Goal: Transaction & Acquisition: Subscribe to service/newsletter

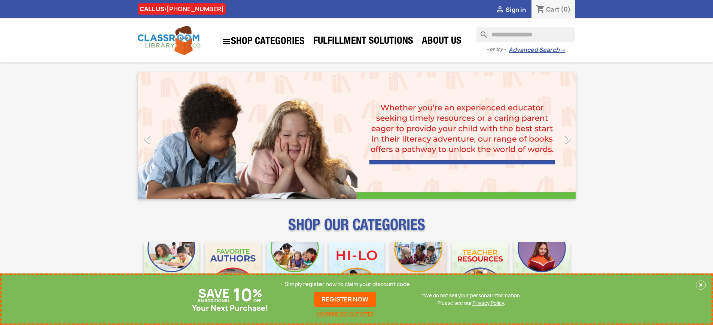
click at [345, 285] on p "+ Simply register now to claim your discount code" at bounding box center [344, 284] width 129 height 7
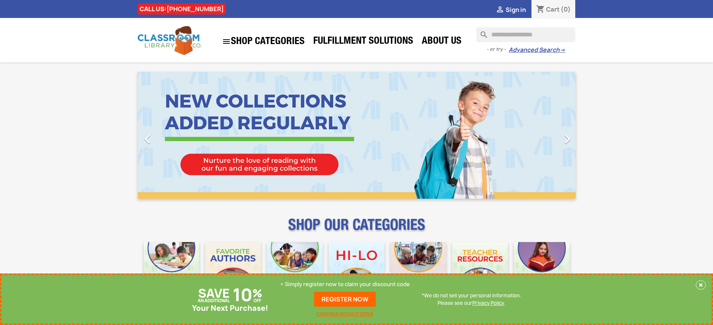
click at [345, 285] on p "+ Simply register now to claim your discount code" at bounding box center [344, 284] width 129 height 7
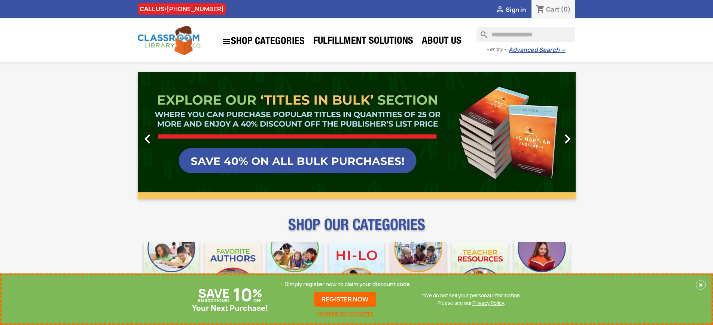
click at [345, 285] on p "+ Simply register now to claim your discount code" at bounding box center [344, 284] width 129 height 7
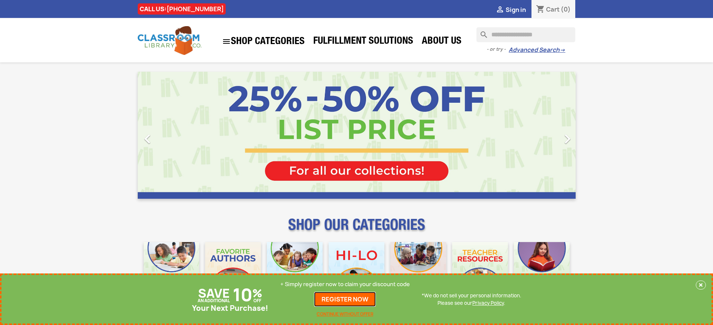
click at [345, 300] on link "REGISTER NOW" at bounding box center [345, 299] width 62 height 15
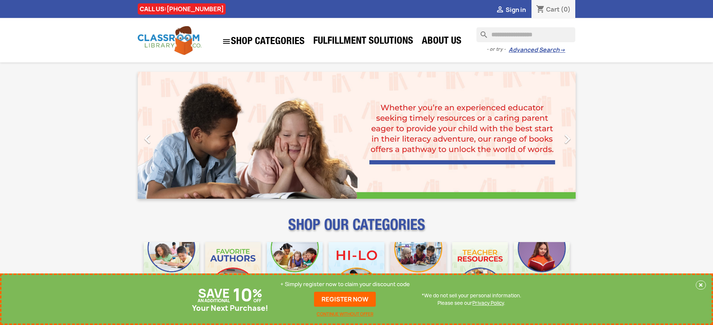
click at [345, 285] on p "+ Simply register now to claim your discount code" at bounding box center [344, 284] width 129 height 7
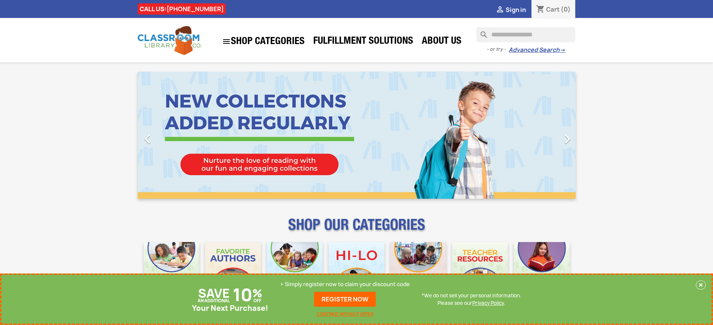
click at [345, 285] on p "+ Simply register now to claim your discount code" at bounding box center [344, 284] width 129 height 7
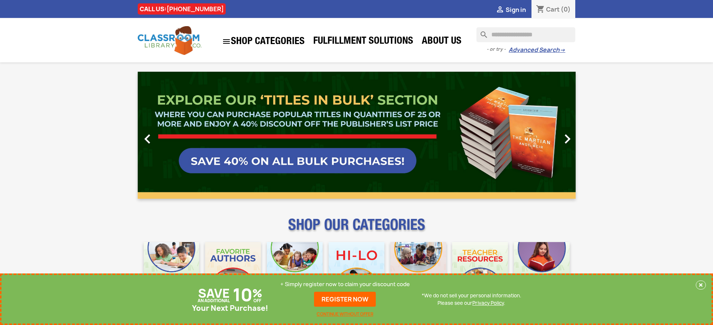
click at [345, 285] on p "+ Simply register now to claim your discount code" at bounding box center [344, 284] width 129 height 7
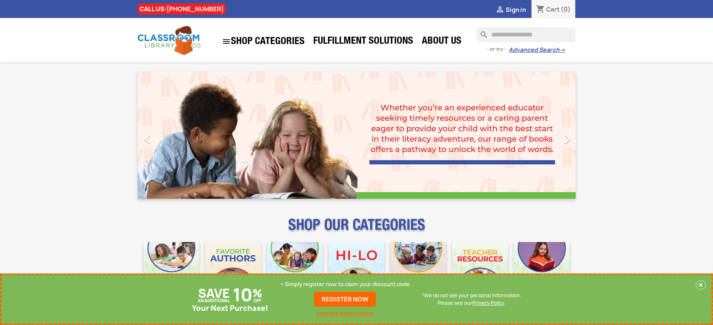
click at [345, 285] on p "+ Simply register now to claim your discount code" at bounding box center [344, 284] width 129 height 7
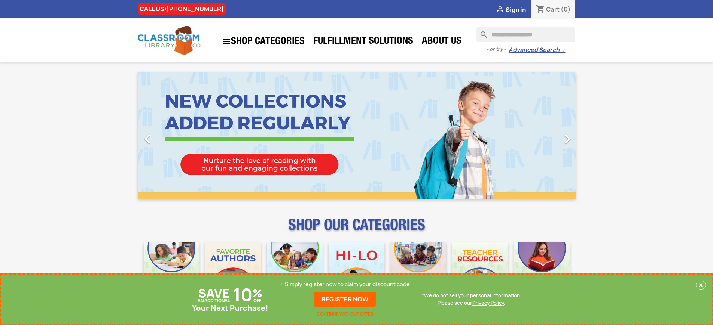
click at [345, 285] on p "+ Simply register now to claim your discount code" at bounding box center [344, 284] width 129 height 7
click at [345, 300] on link "REGISTER NOW" at bounding box center [345, 299] width 62 height 15
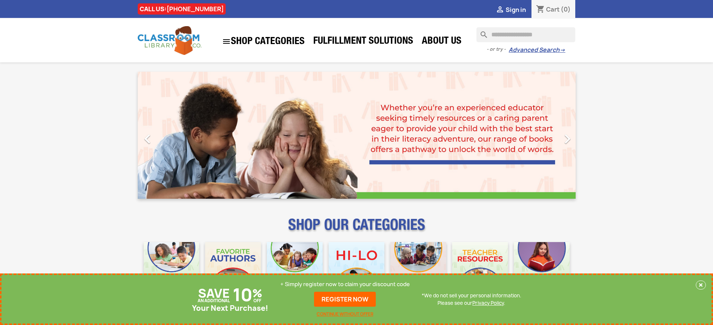
click at [345, 285] on p "+ Simply register now to claim your discount code" at bounding box center [344, 284] width 129 height 7
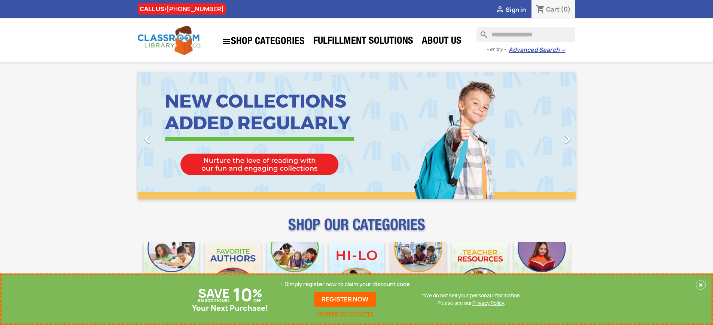
click at [345, 285] on p "+ Simply register now to claim your discount code" at bounding box center [344, 284] width 129 height 7
click at [345, 300] on link "REGISTER NOW" at bounding box center [345, 299] width 62 height 15
